Goal: Information Seeking & Learning: Compare options

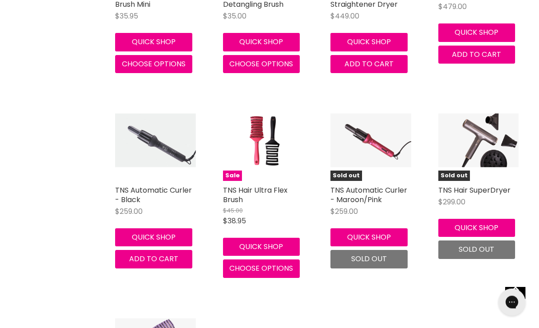
scroll to position [386, 0]
click at [177, 161] on img "Main content" at bounding box center [155, 141] width 81 height 54
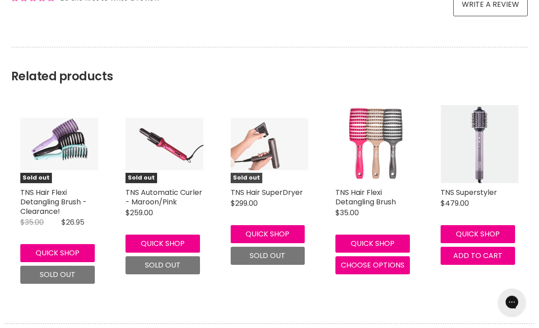
scroll to position [734, 0]
click at [287, 167] on img "Main content" at bounding box center [270, 144] width 78 height 52
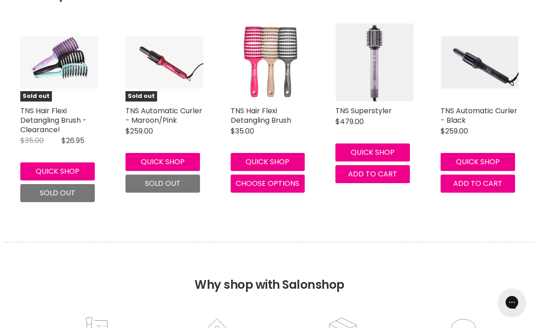
scroll to position [1004, 0]
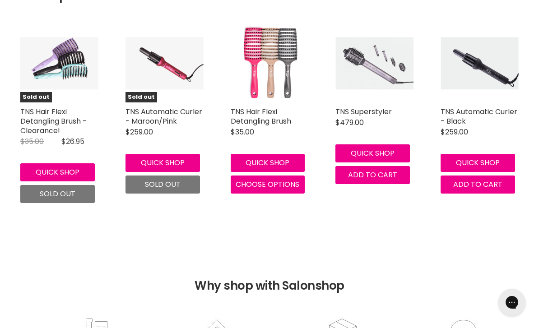
click at [375, 82] on img "Main content" at bounding box center [374, 63] width 78 height 52
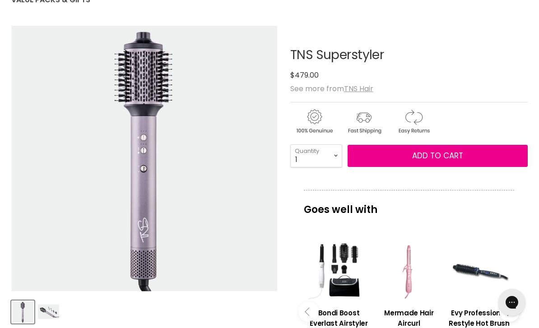
scroll to position [108, 0]
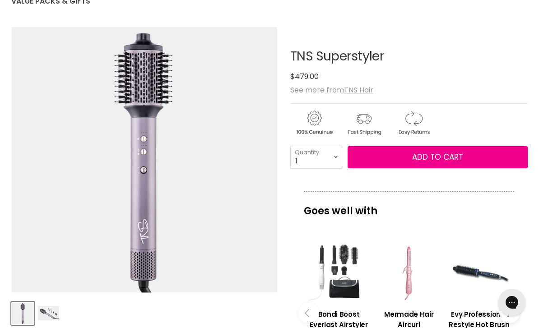
click at [349, 275] on div "Main content" at bounding box center [338, 271] width 61 height 61
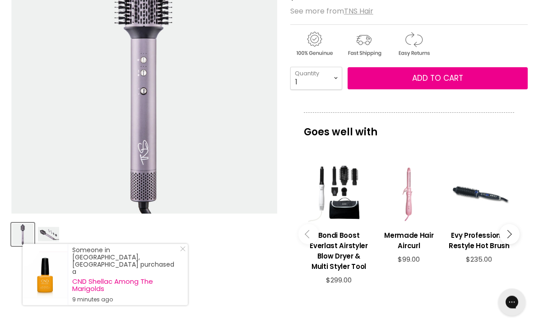
click at [48, 241] on img "Product thumbnails" at bounding box center [48, 234] width 21 height 14
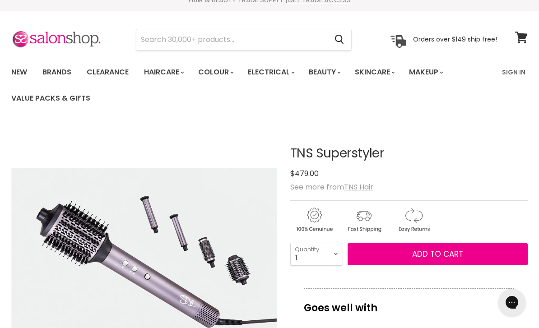
scroll to position [9, 0]
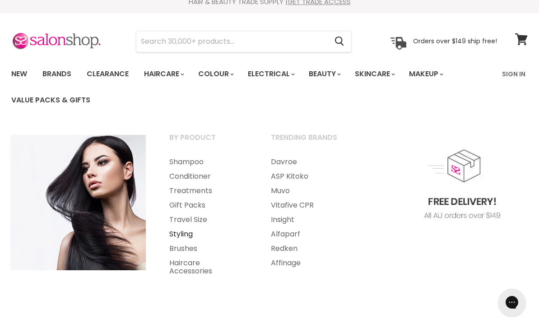
click at [187, 235] on link "Styling" at bounding box center [208, 234] width 100 height 14
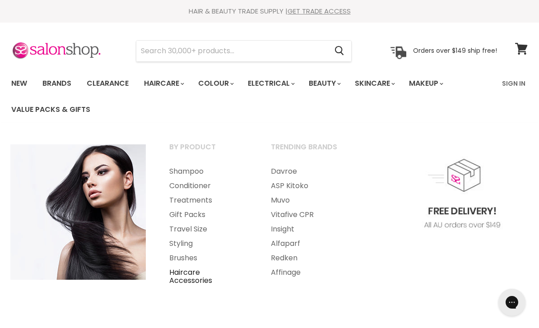
click at [196, 277] on link "Haircare Accessories" at bounding box center [208, 276] width 100 height 23
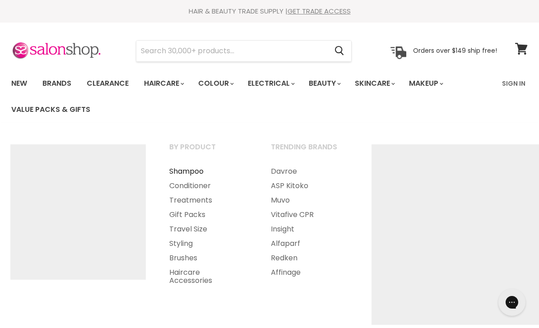
click at [192, 172] on link "Shampoo" at bounding box center [208, 171] width 100 height 14
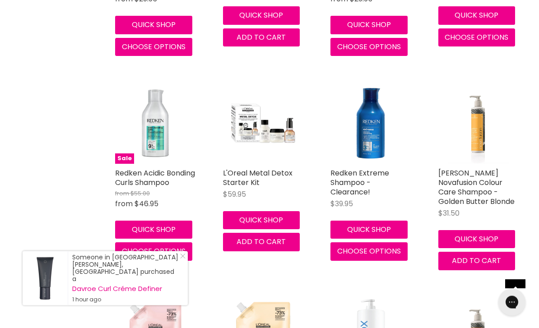
scroll to position [2672, 0]
